Goal: Task Accomplishment & Management: Manage account settings

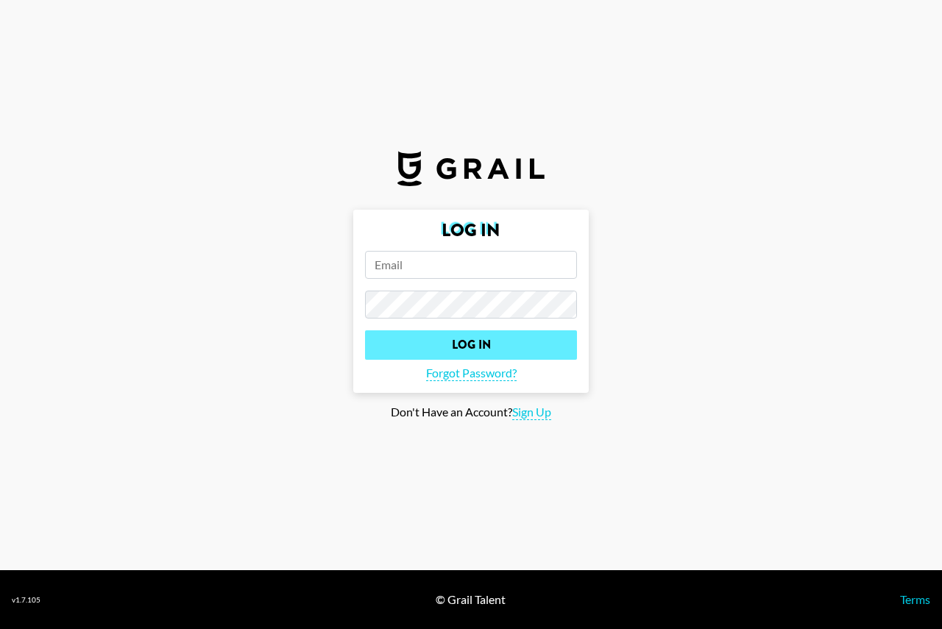
type input "[EMAIL_ADDRESS][DOMAIN_NAME]"
click at [460, 352] on input "Log In" at bounding box center [471, 345] width 212 height 29
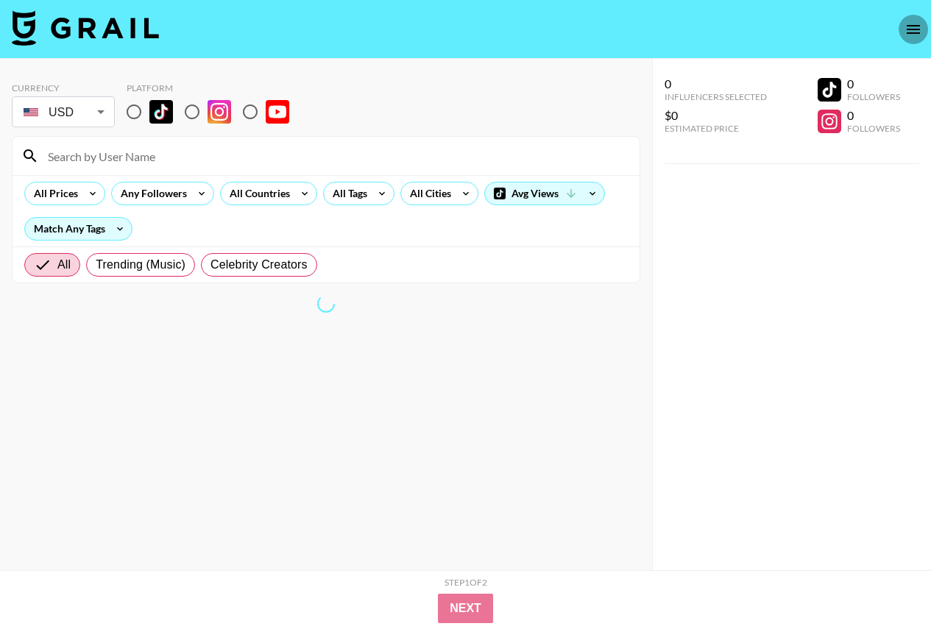
click at [921, 25] on icon "open drawer" at bounding box center [914, 30] width 18 height 18
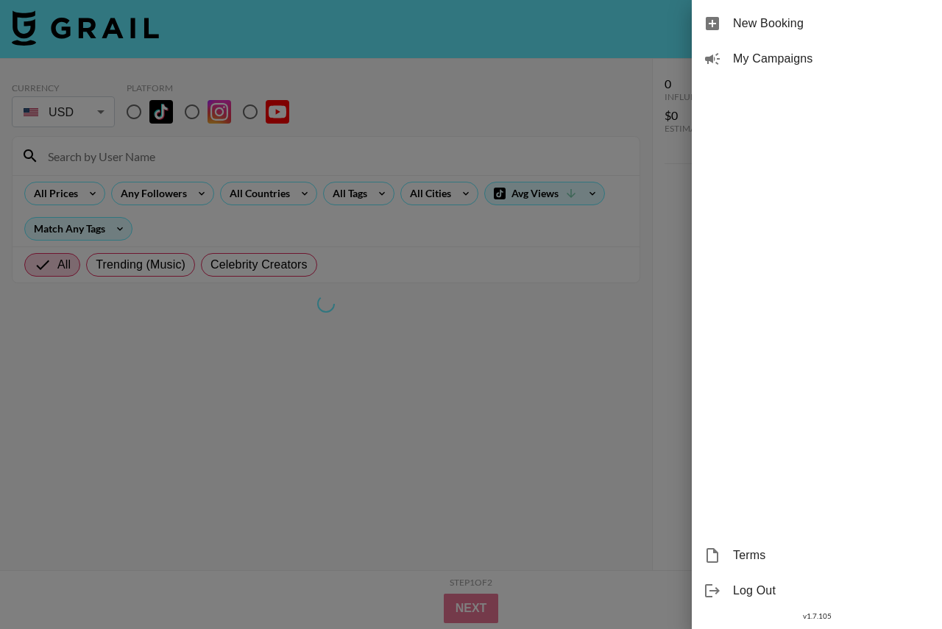
click at [800, 57] on span "My Campaigns" at bounding box center [831, 59] width 197 height 18
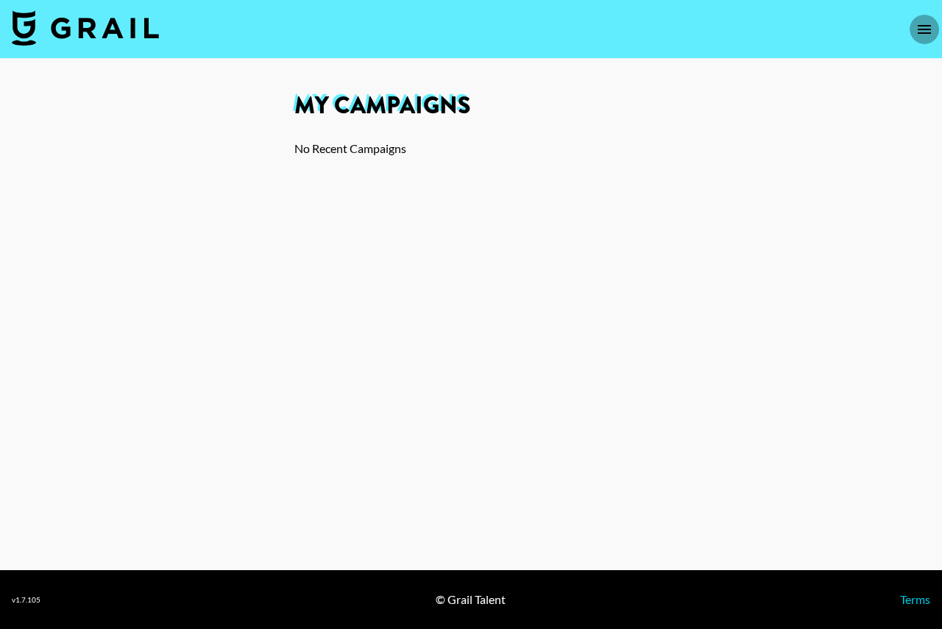
click at [921, 31] on icon "open drawer" at bounding box center [925, 30] width 18 height 18
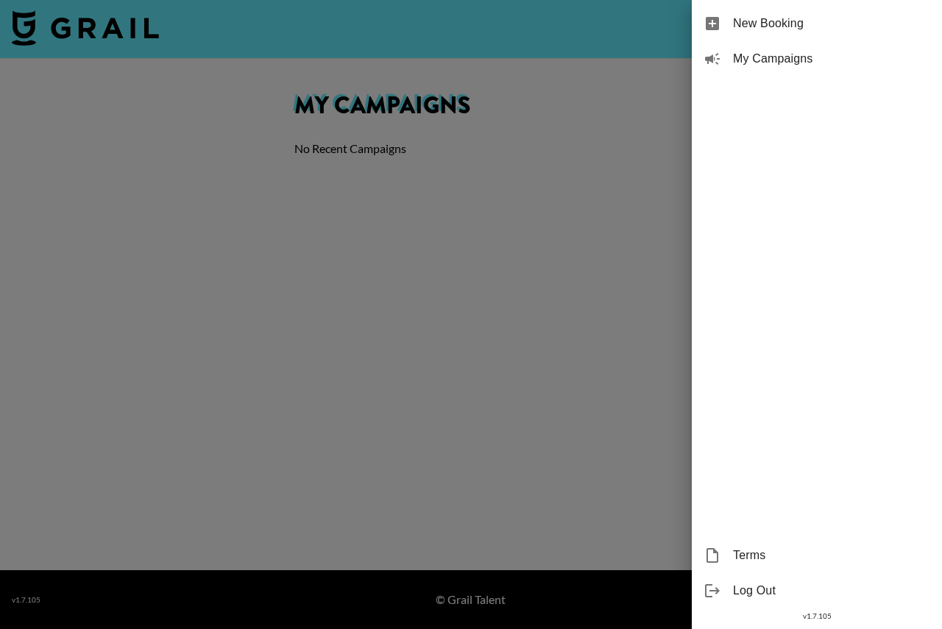
click at [797, 57] on span "My Campaigns" at bounding box center [831, 59] width 197 height 18
click at [756, 60] on span "My Campaigns" at bounding box center [831, 59] width 197 height 18
click at [600, 142] on div at bounding box center [471, 314] width 942 height 629
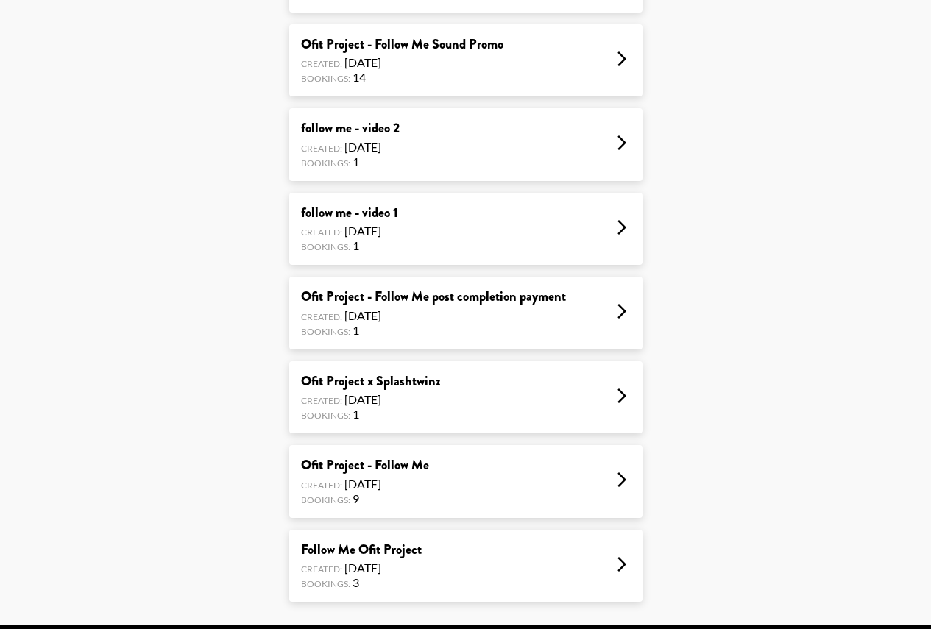
scroll to position [784, 0]
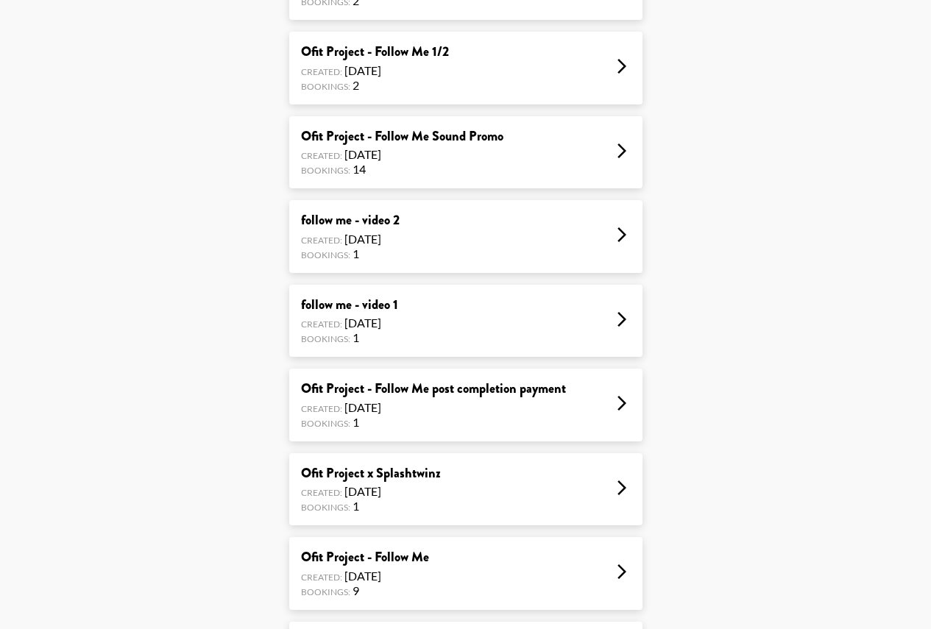
click at [617, 155] on icon at bounding box center [622, 151] width 18 height 18
